Goal: Transaction & Acquisition: Purchase product/service

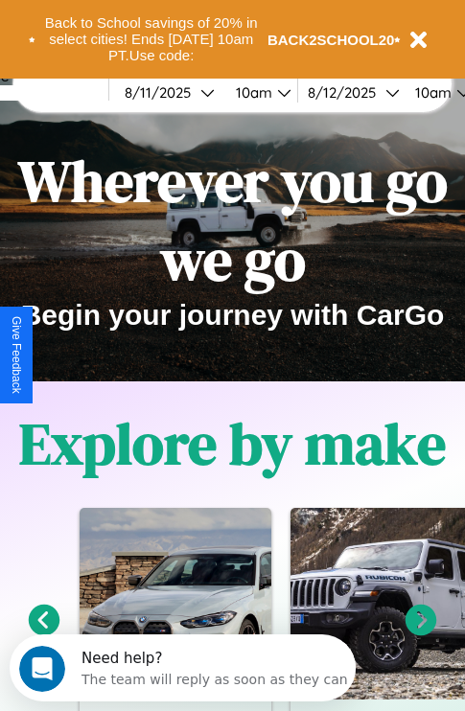
scroll to position [295, 0]
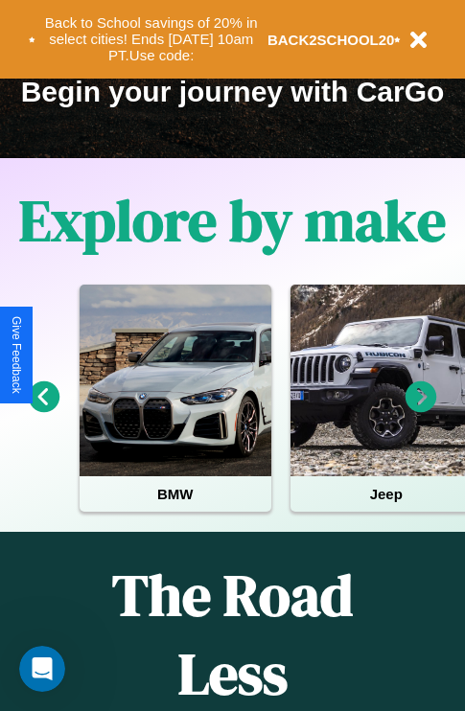
click at [43, 410] on icon at bounding box center [45, 398] width 32 height 32
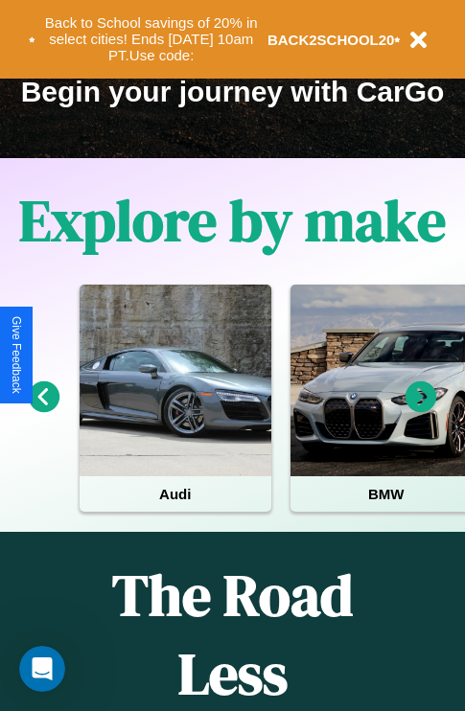
click at [421, 410] on icon at bounding box center [422, 398] width 32 height 32
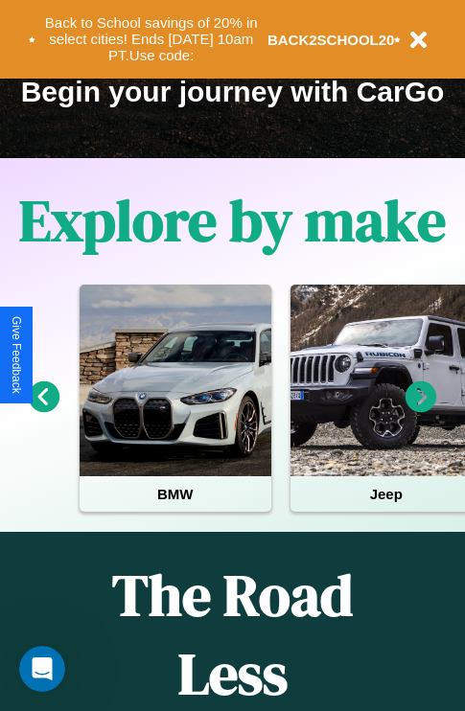
click at [421, 410] on icon at bounding box center [422, 398] width 32 height 32
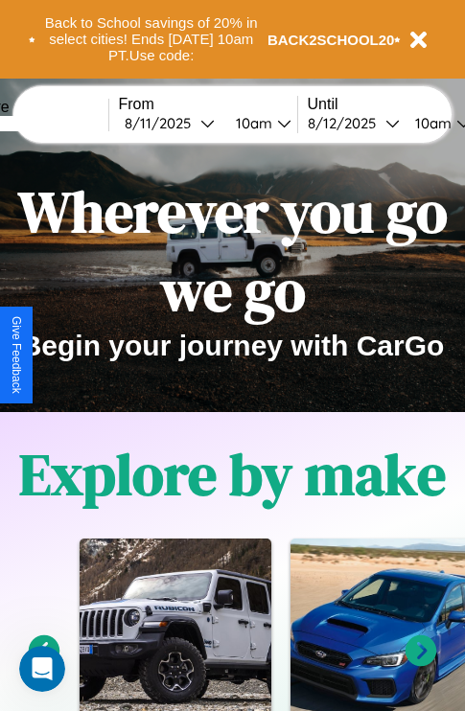
scroll to position [0, 0]
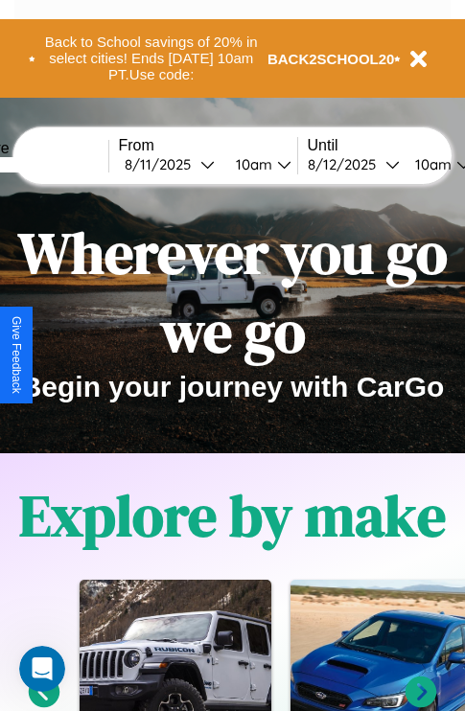
click at [65, 164] on input "text" at bounding box center [37, 164] width 144 height 15
type input "******"
click at [192, 164] on div "[DATE]" at bounding box center [163, 164] width 76 height 18
select select "*"
select select "****"
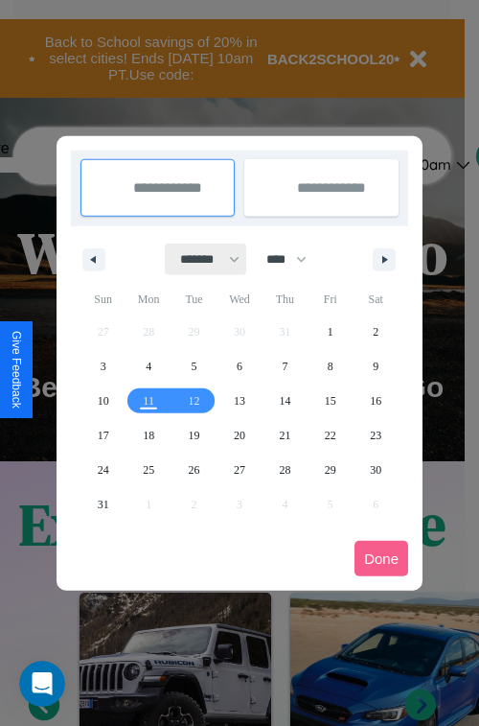
click at [201, 259] on select "******* ******** ***** ***** *** **** **** ****** ********* ******* ******** **…" at bounding box center [206, 260] width 81 height 32
select select "**"
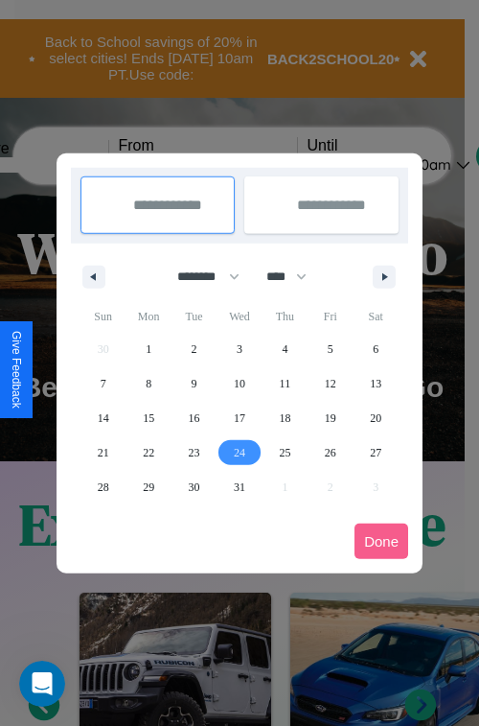
click at [239, 452] on span "24" at bounding box center [240, 452] width 12 height 35
type input "**********"
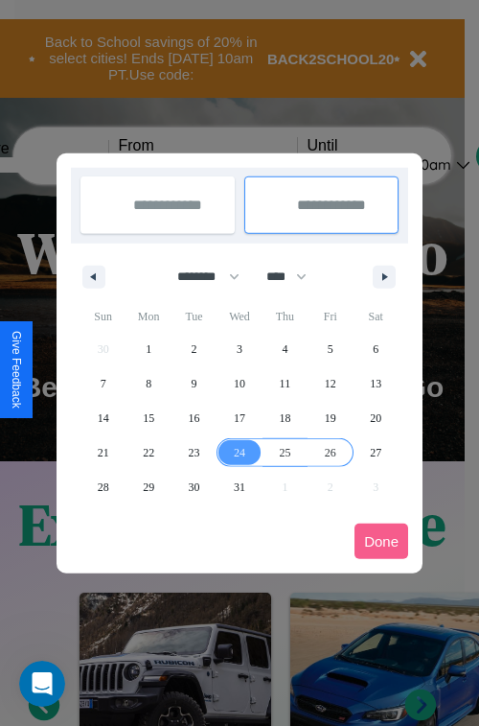
click at [330, 452] on span "26" at bounding box center [331, 452] width 12 height 35
type input "**********"
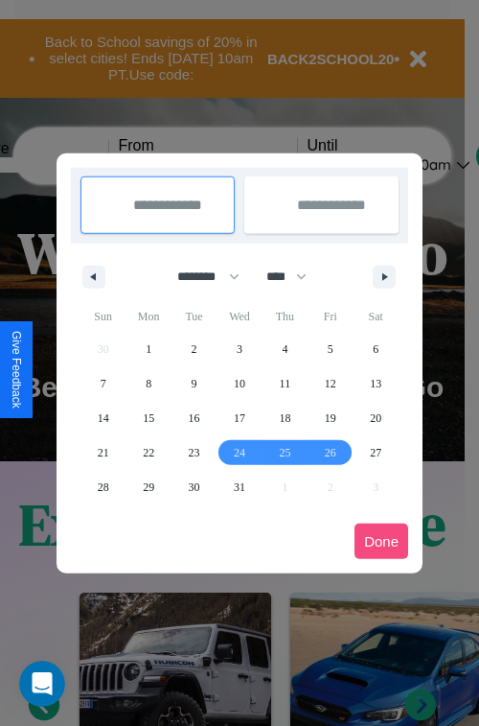
click at [382, 541] on button "Done" at bounding box center [382, 541] width 54 height 35
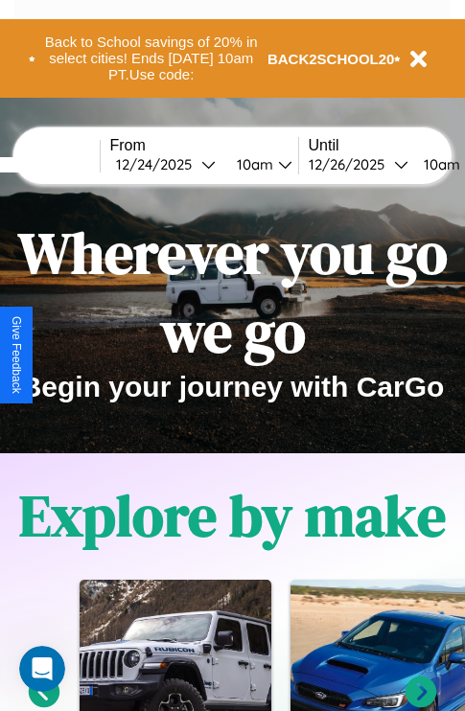
click at [458, 164] on div "10am" at bounding box center [439, 164] width 51 height 18
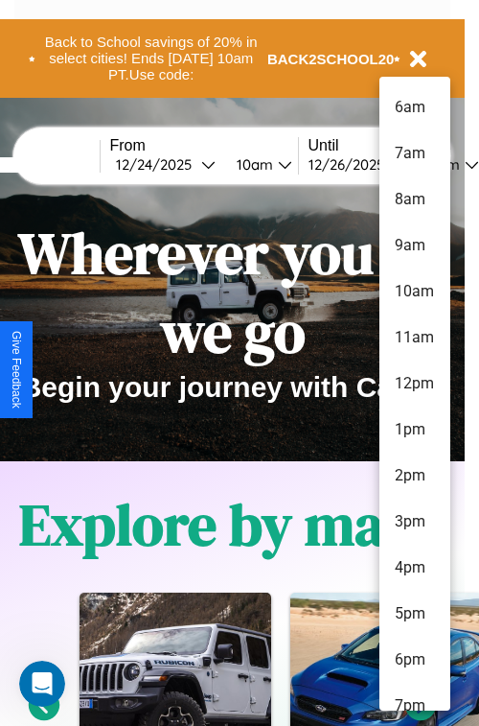
click at [414, 199] on li "8am" at bounding box center [415, 199] width 71 height 46
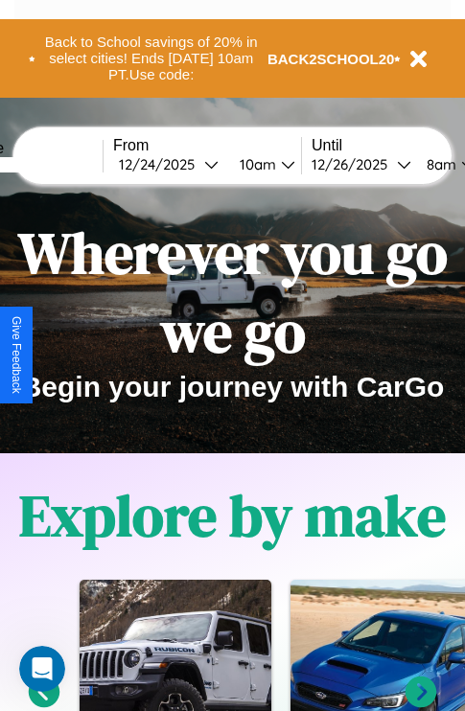
scroll to position [0, 76]
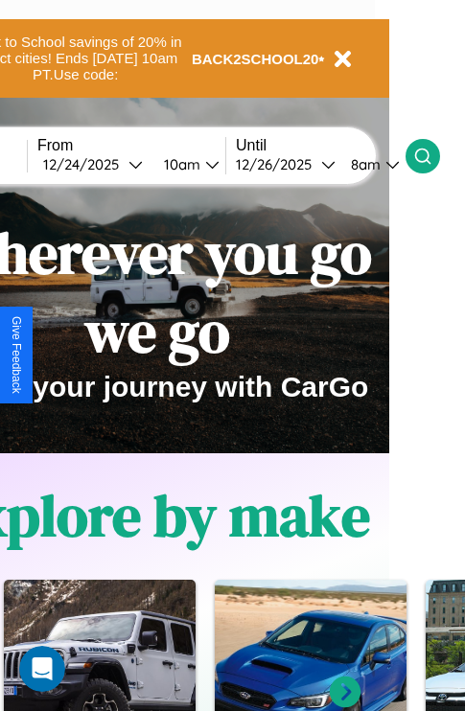
click at [432, 155] on icon at bounding box center [422, 156] width 19 height 19
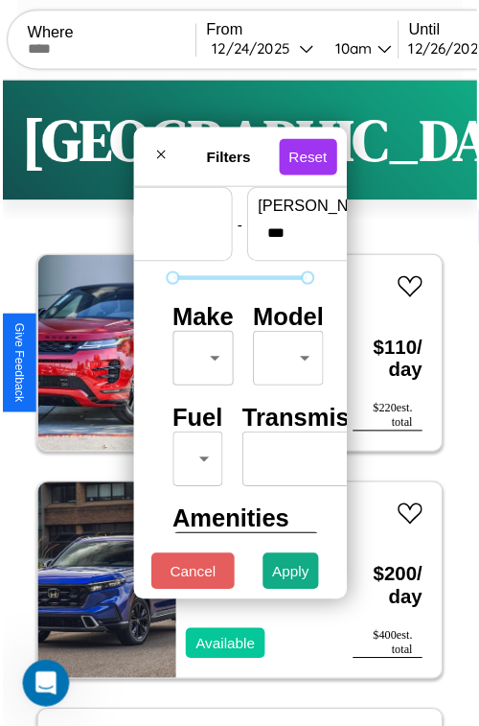
scroll to position [57, 0]
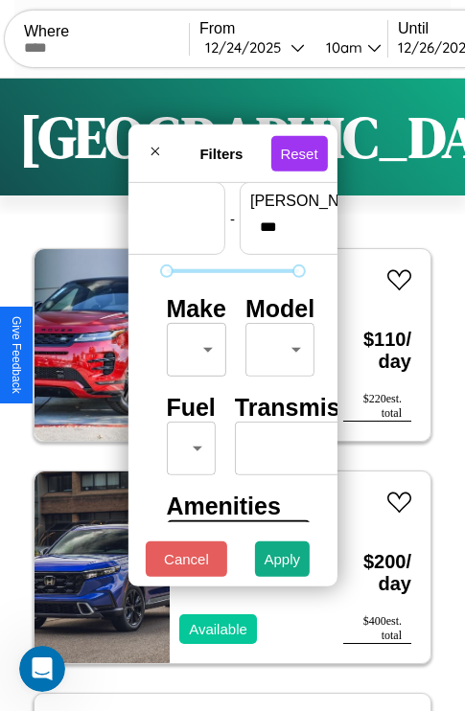
click at [193, 345] on body "CarGo Where From [DATE] 10am Until [DATE] 8am Become a Host Login Sign Up Bosto…" at bounding box center [232, 395] width 465 height 791
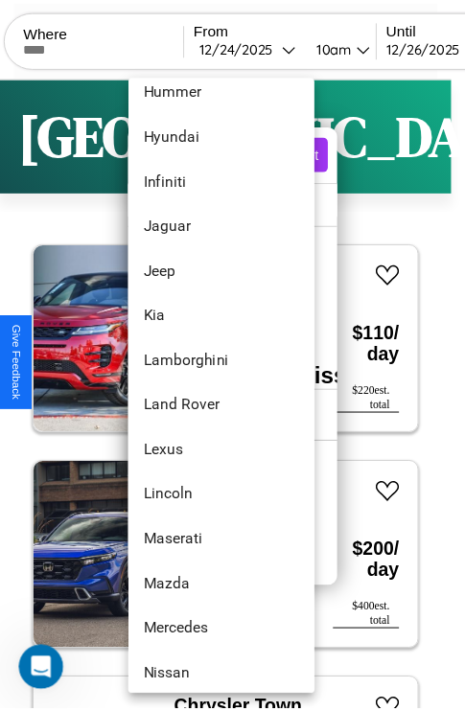
scroll to position [819, 0]
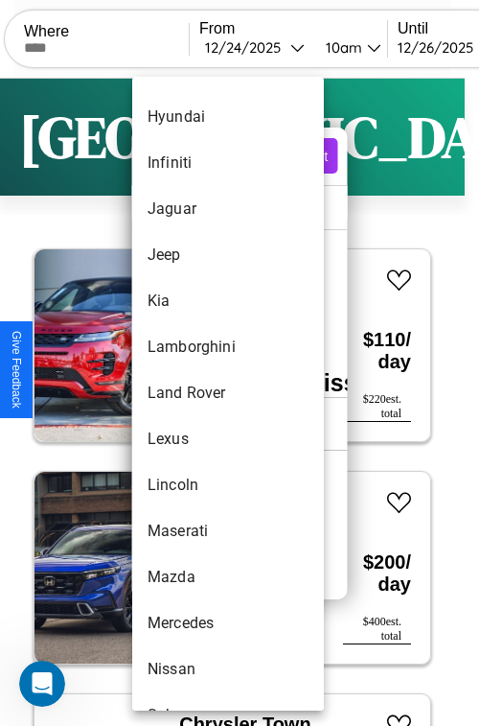
click at [192, 393] on li "Land Rover" at bounding box center [228, 393] width 192 height 46
type input "**********"
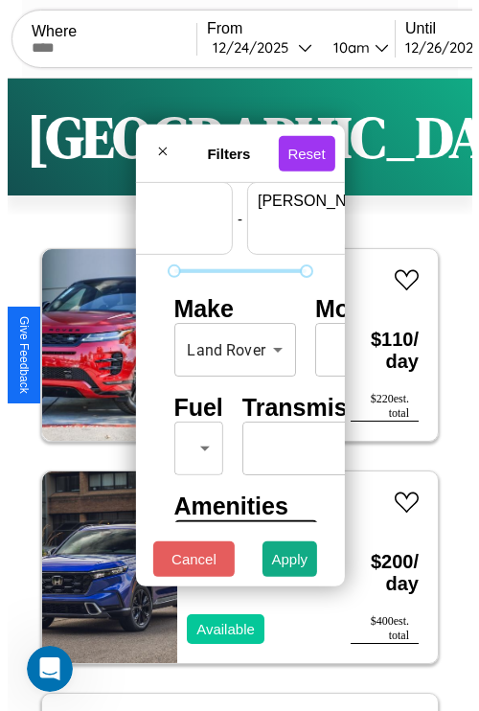
scroll to position [57, 119]
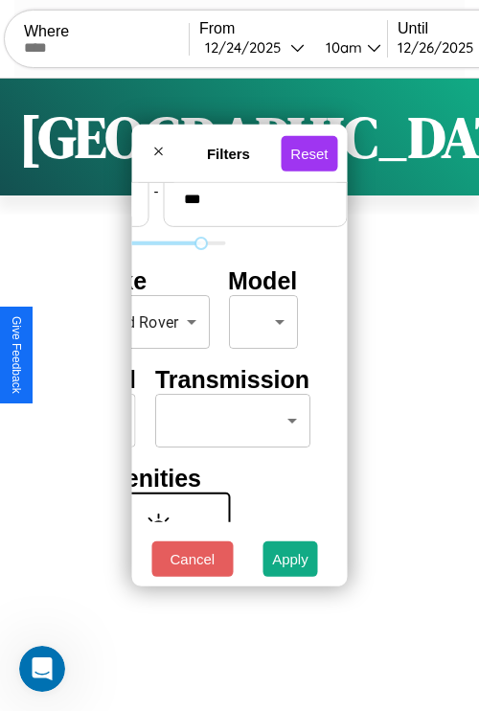
type input "***"
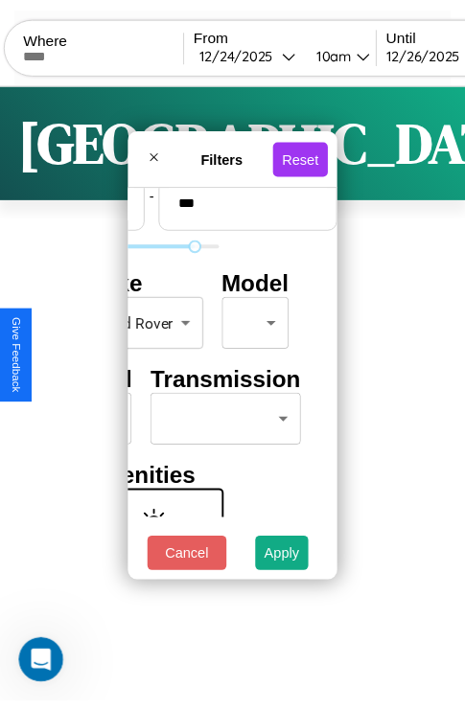
scroll to position [57, 0]
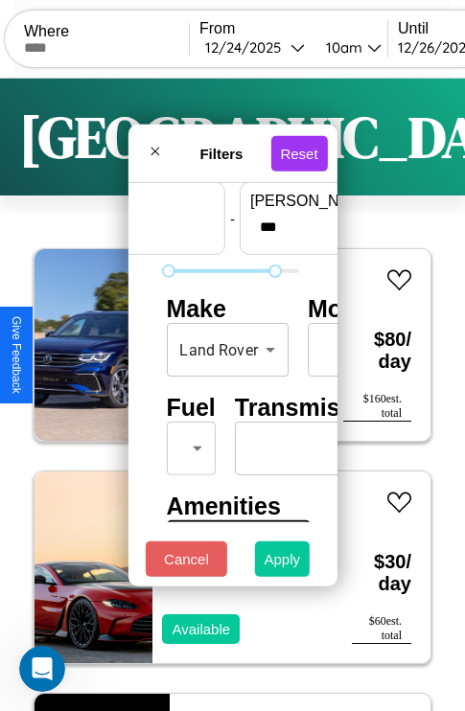
type input "*"
click at [283, 564] on button "Apply" at bounding box center [283, 559] width 56 height 35
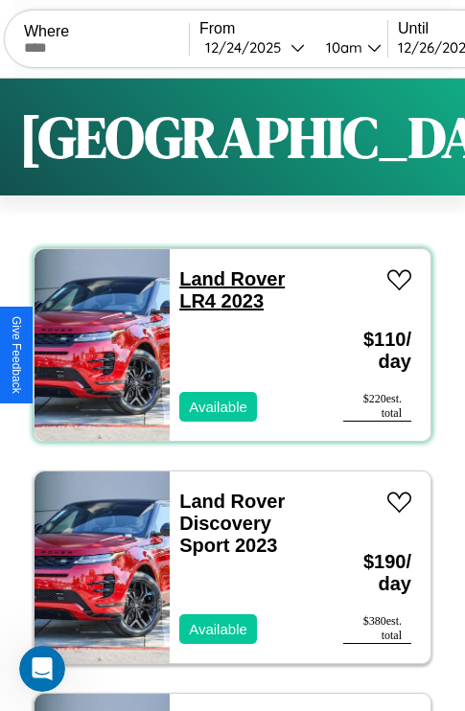
click at [226, 279] on link "Land Rover LR4 2023" at bounding box center [231, 289] width 105 height 43
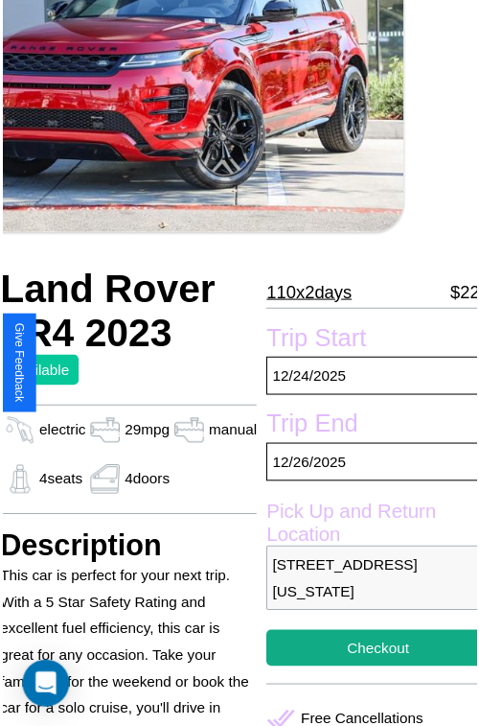
scroll to position [173, 77]
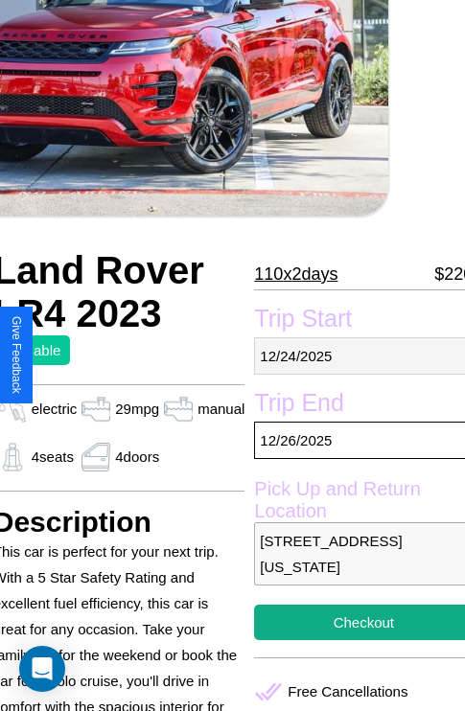
click at [356, 356] on p "[DATE]" at bounding box center [363, 356] width 219 height 37
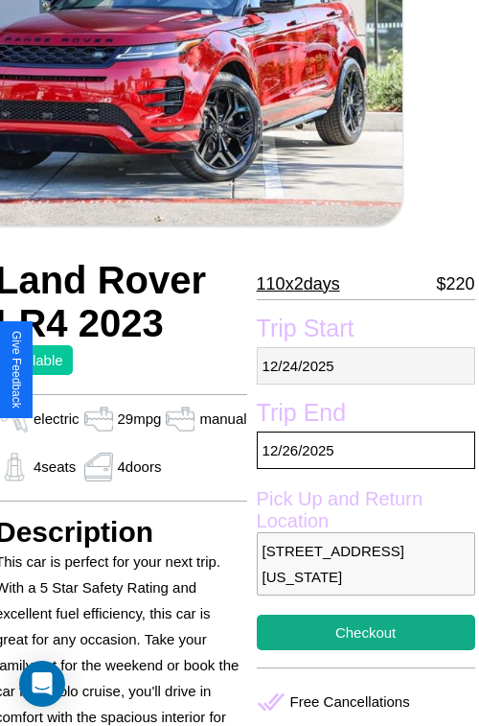
select select "*"
select select "****"
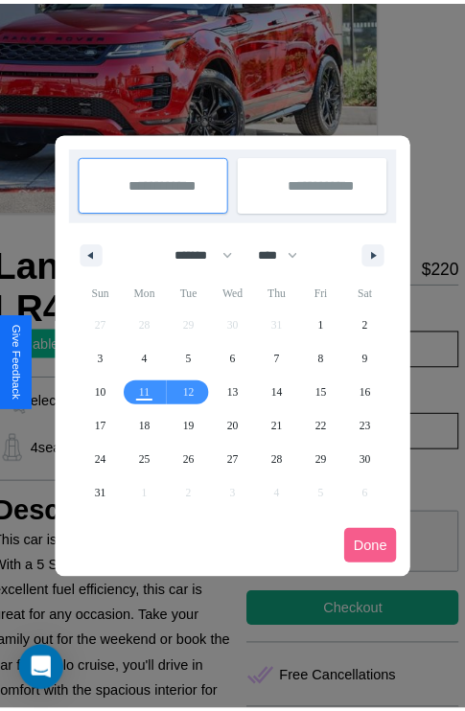
scroll to position [0, 77]
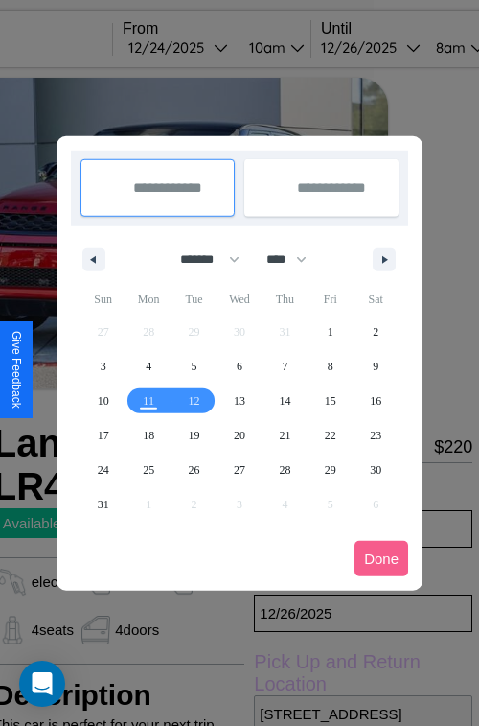
click at [205, 47] on div at bounding box center [239, 363] width 479 height 726
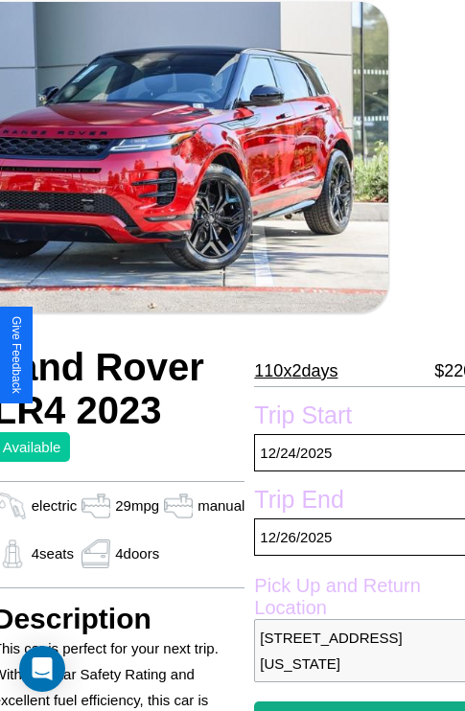
scroll to position [91, 77]
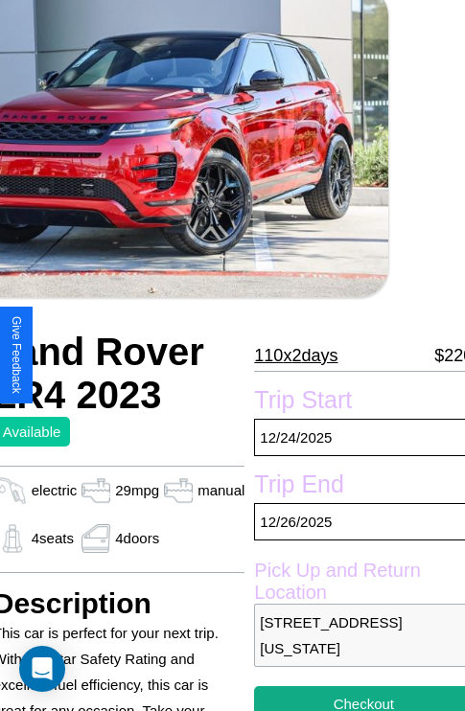
click at [294, 355] on p "110 x 2 days" at bounding box center [295, 355] width 83 height 31
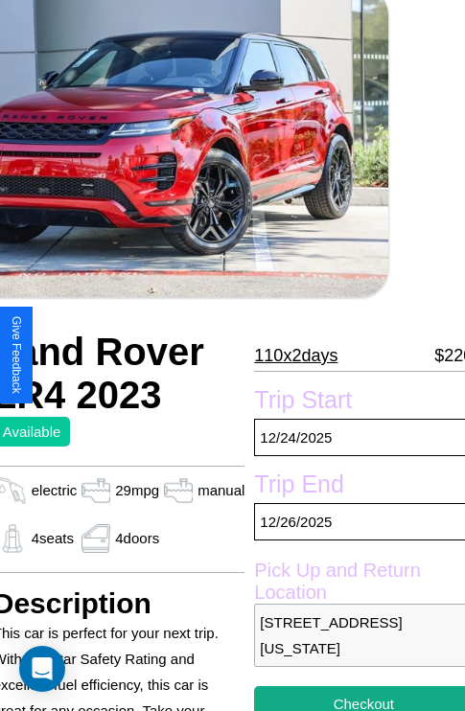
click at [294, 355] on p "110 x 2 days" at bounding box center [295, 355] width 83 height 31
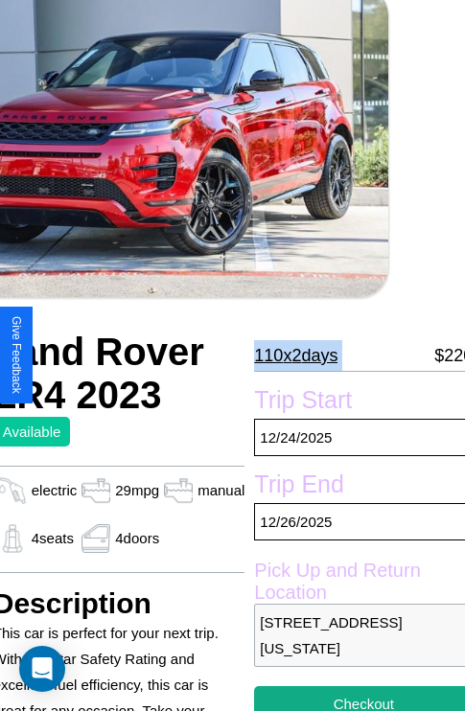
click at [294, 355] on p "110 x 2 days" at bounding box center [295, 355] width 83 height 31
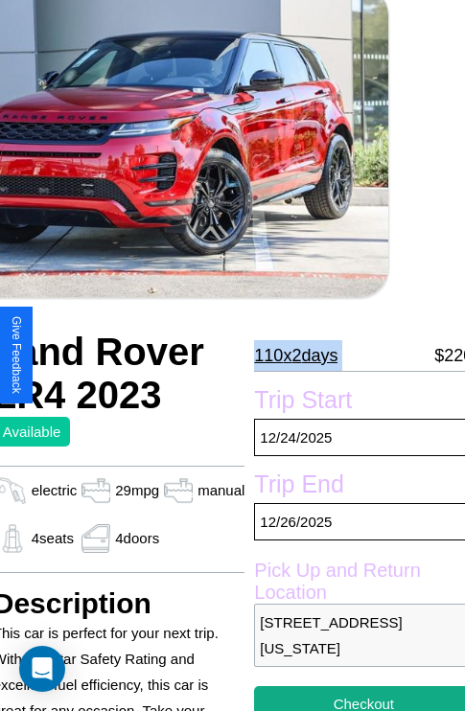
click at [294, 355] on p "110 x 2 days" at bounding box center [295, 355] width 83 height 31
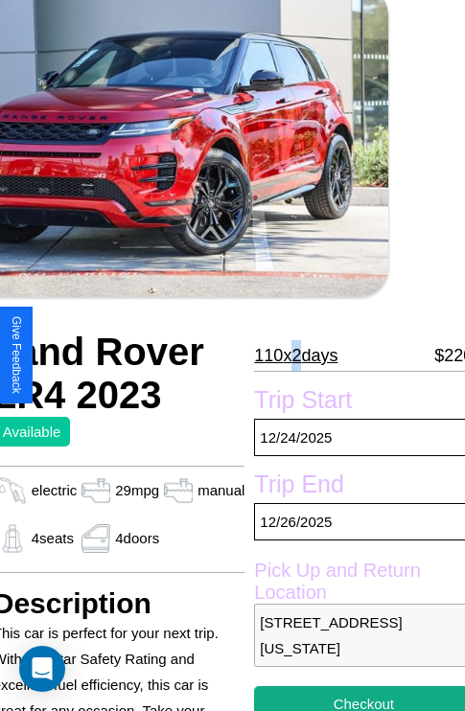
click at [294, 355] on p "110 x 2 days" at bounding box center [295, 355] width 83 height 31
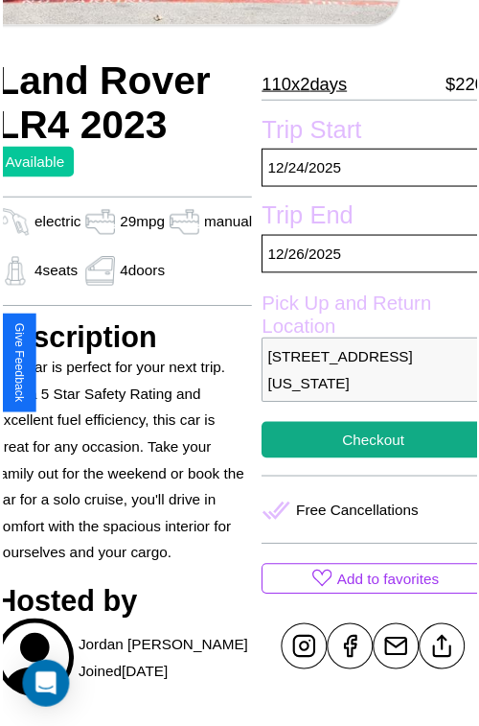
scroll to position [601, 77]
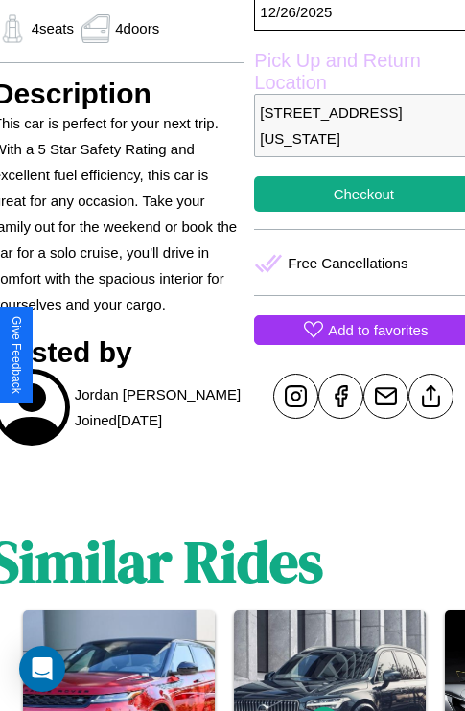
click at [356, 343] on p "Add to favorites" at bounding box center [378, 330] width 100 height 26
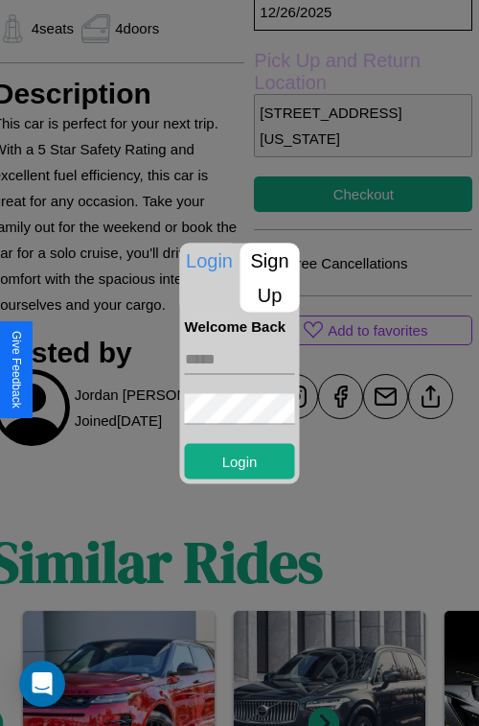
click at [240, 359] on input "text" at bounding box center [240, 358] width 110 height 31
type input "**********"
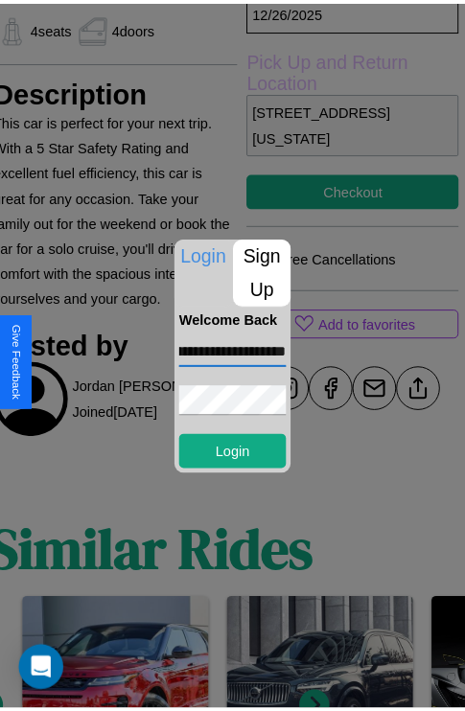
scroll to position [0, 0]
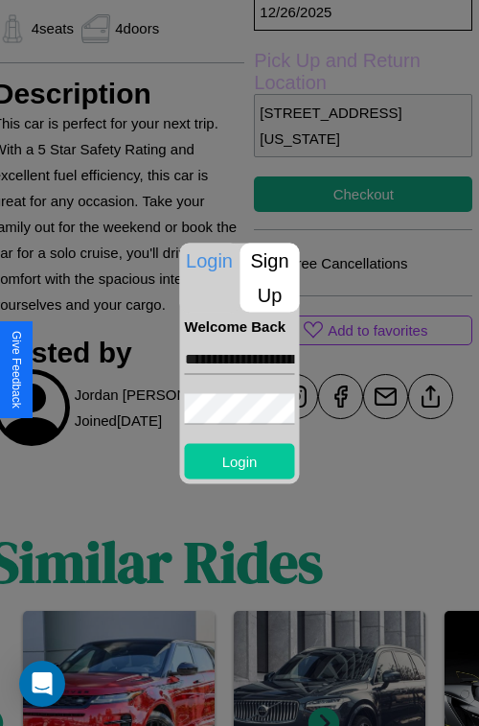
click at [240, 460] on button "Login" at bounding box center [240, 460] width 110 height 35
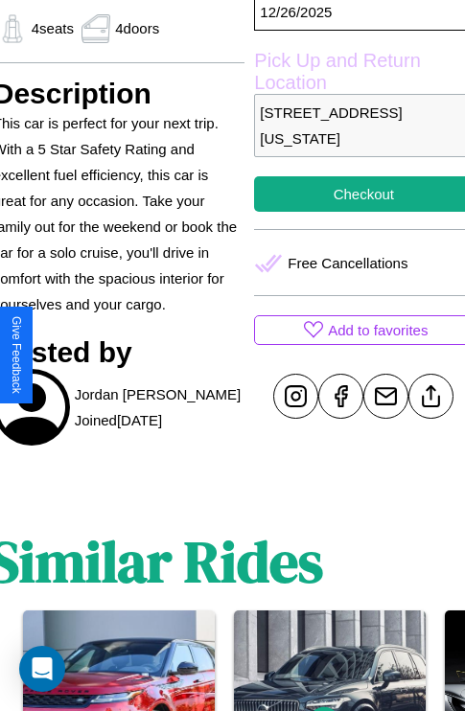
scroll to position [667, 77]
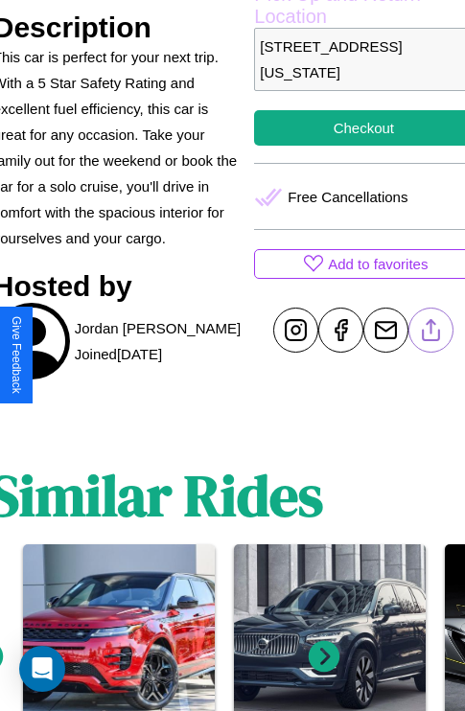
click at [431, 334] on line at bounding box center [431, 326] width 0 height 13
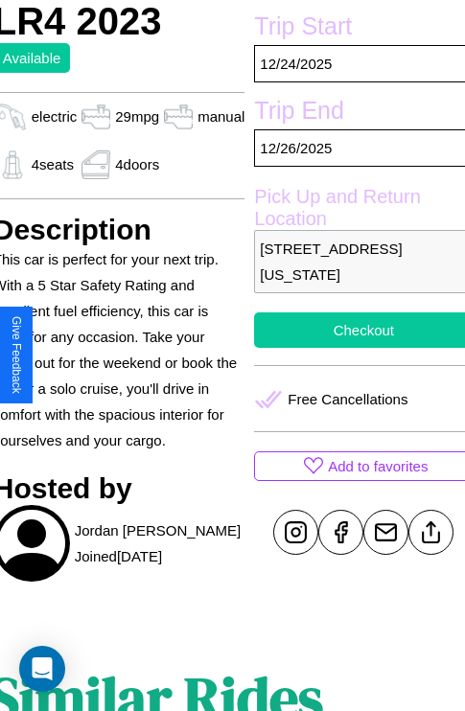
click at [356, 348] on button "Checkout" at bounding box center [363, 330] width 219 height 35
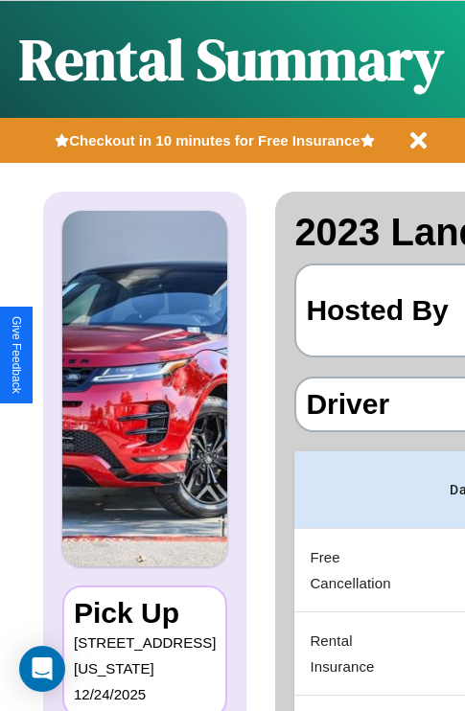
scroll to position [0, 391]
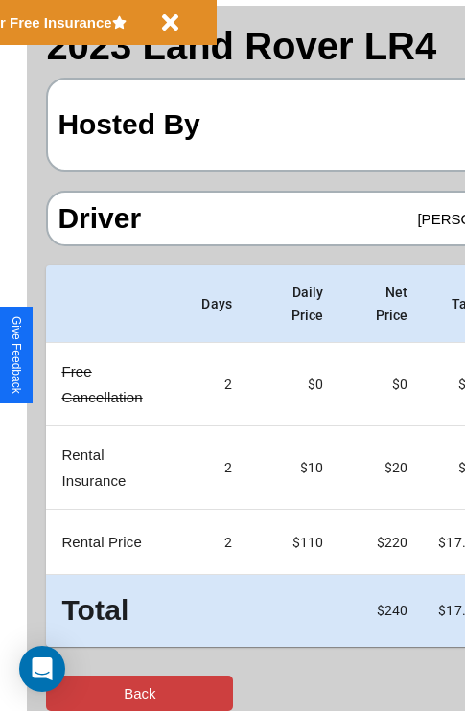
click at [93, 693] on button "Back" at bounding box center [139, 693] width 187 height 35
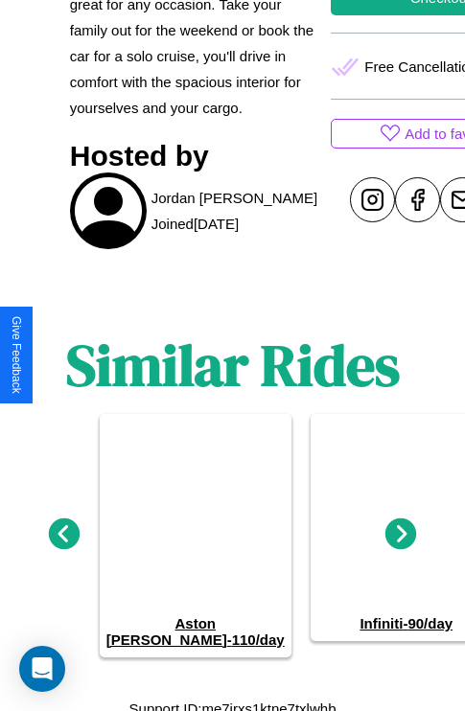
scroll to position [805, 0]
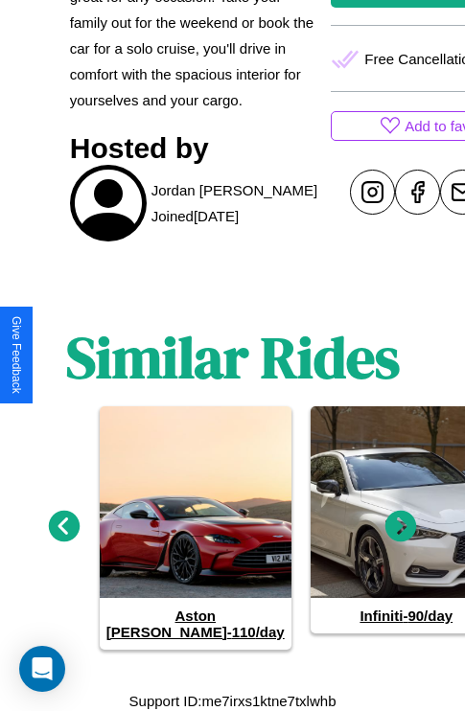
click at [401, 533] on icon at bounding box center [401, 527] width 32 height 32
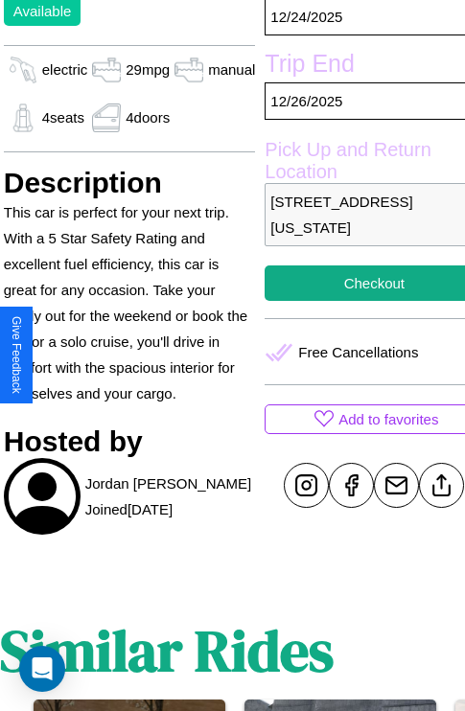
scroll to position [465, 77]
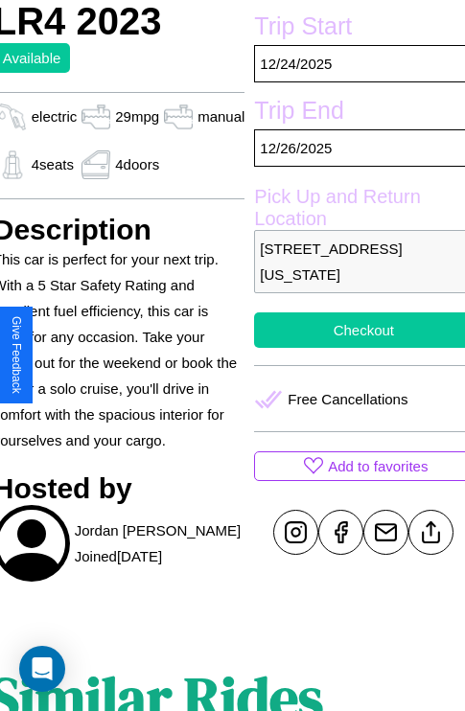
click at [356, 348] on button "Checkout" at bounding box center [363, 330] width 219 height 35
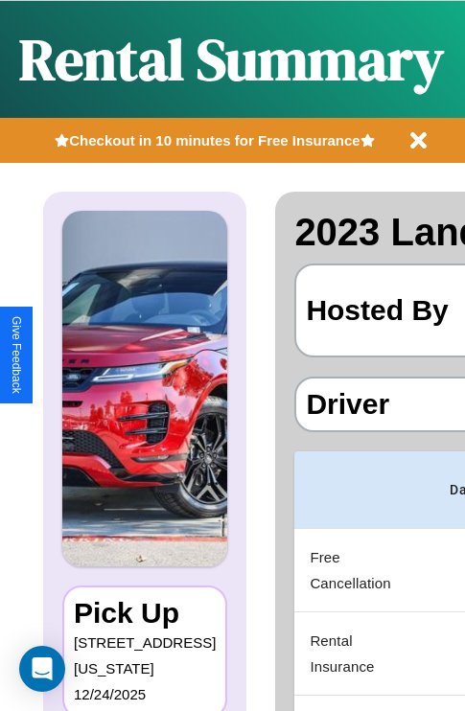
scroll to position [186, 397]
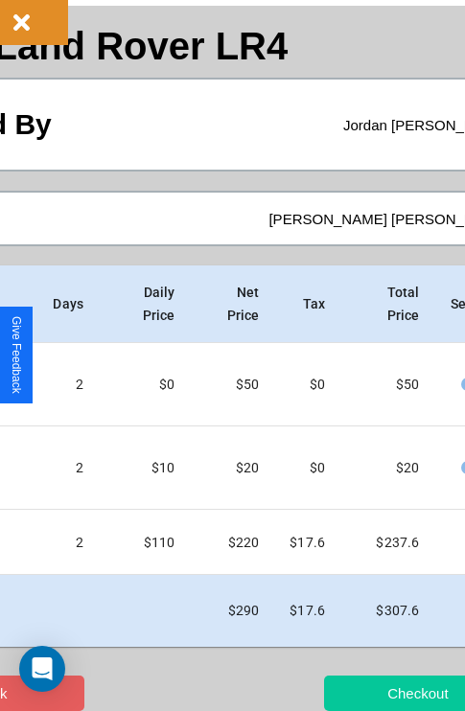
click at [371, 693] on button "Checkout" at bounding box center [417, 693] width 187 height 35
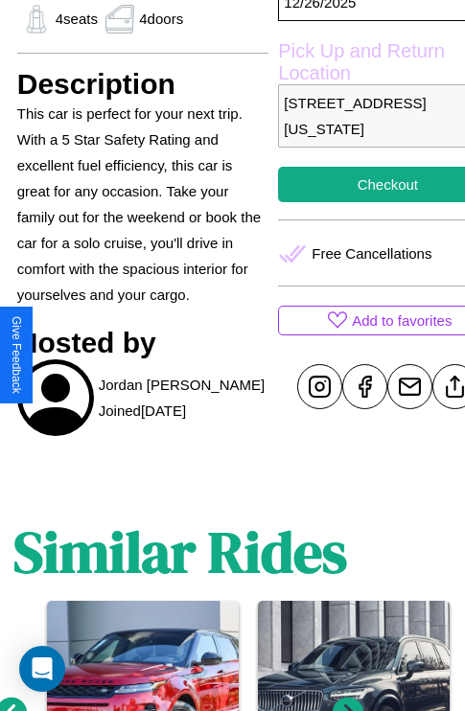
scroll to position [667, 58]
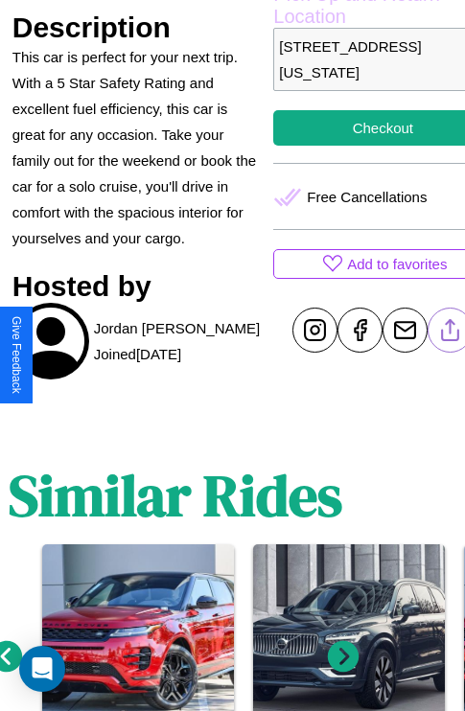
click at [451, 334] on line at bounding box center [451, 326] width 0 height 13
